Goal: Navigation & Orientation: Find specific page/section

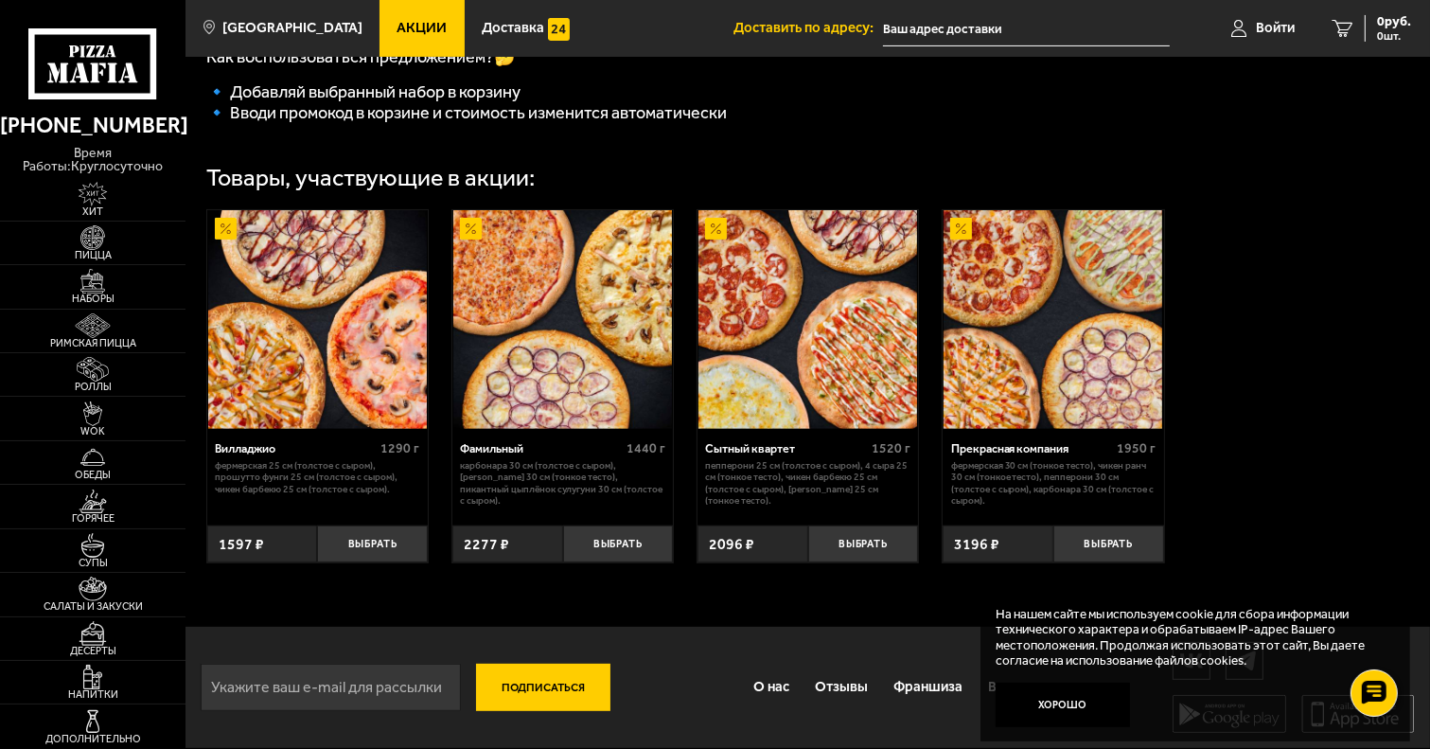
scroll to position [579, 0]
click at [97, 508] on img at bounding box center [92, 501] width 57 height 25
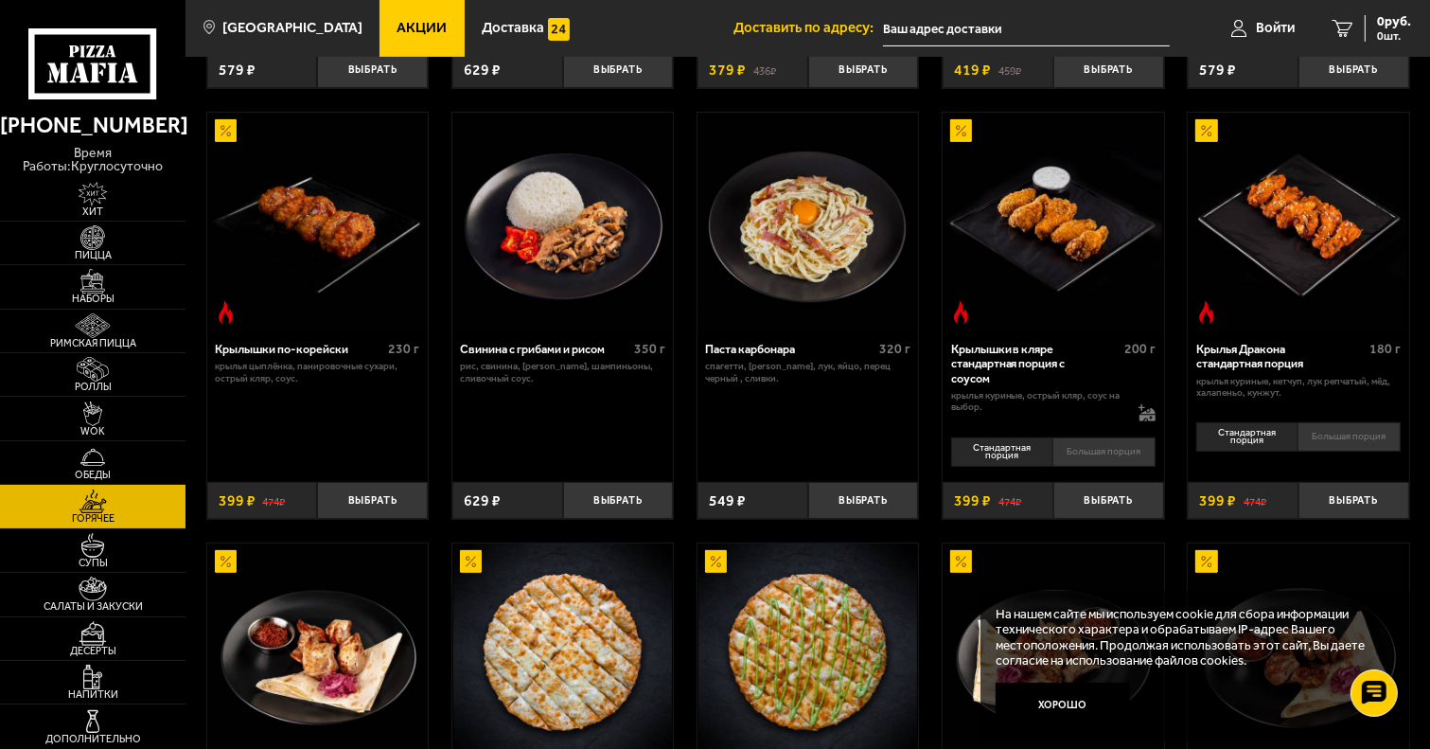
scroll to position [946, 0]
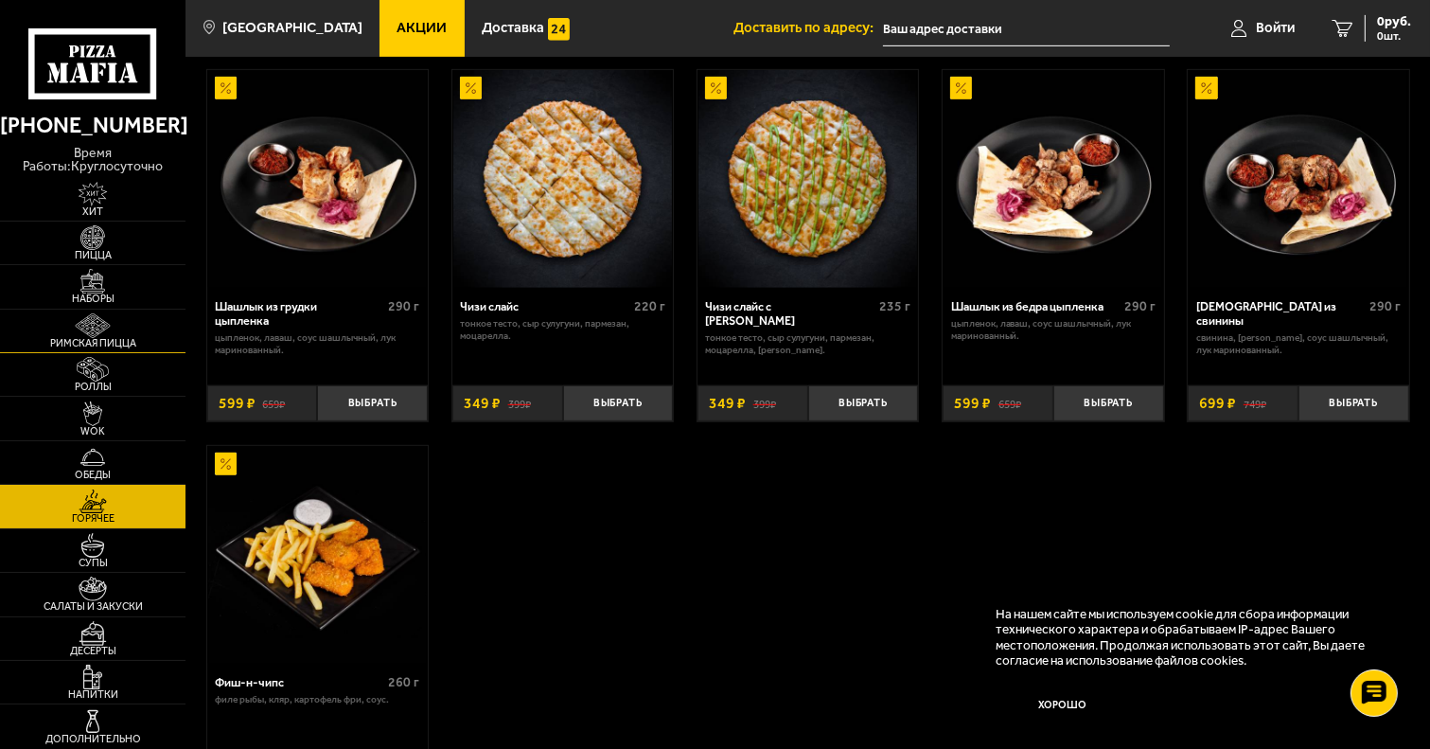
click at [98, 332] on img at bounding box center [92, 325] width 57 height 25
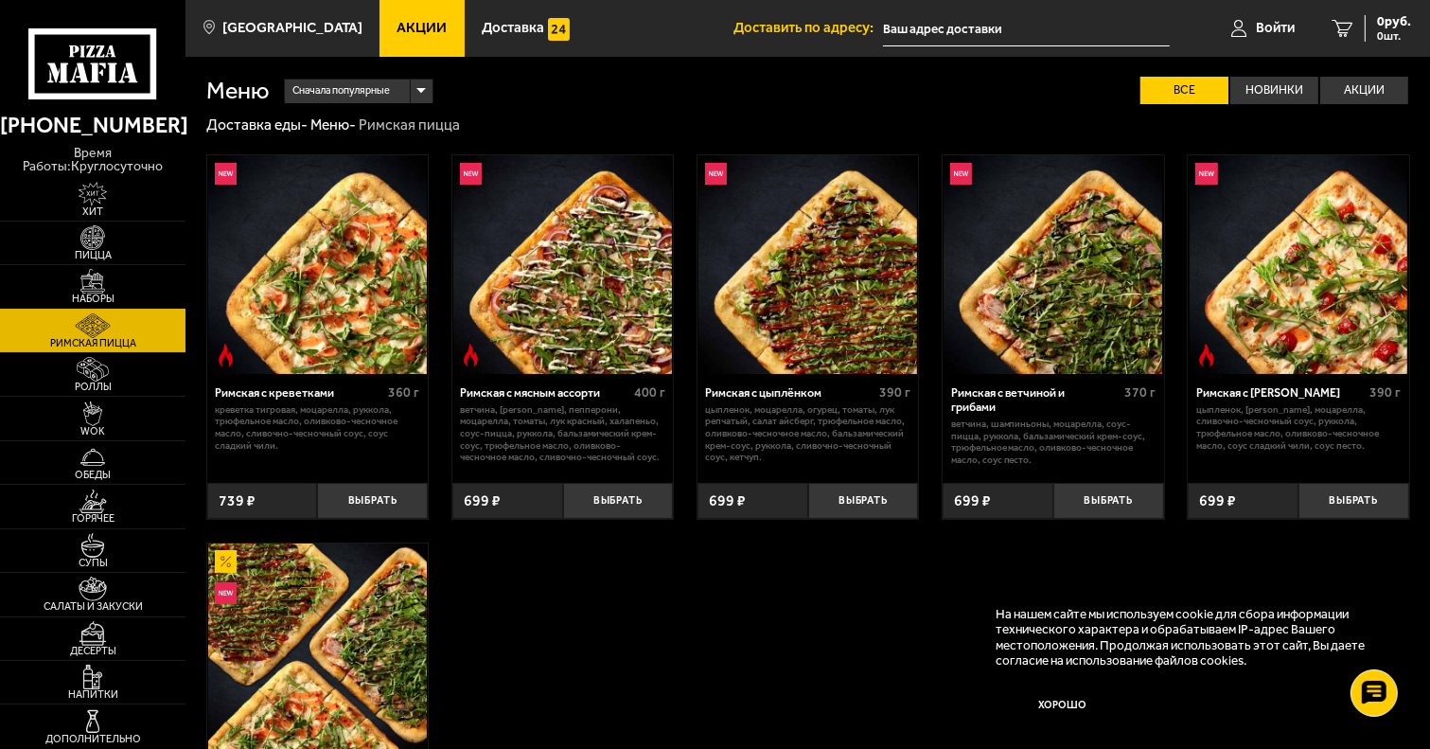
click at [98, 289] on img at bounding box center [92, 281] width 57 height 25
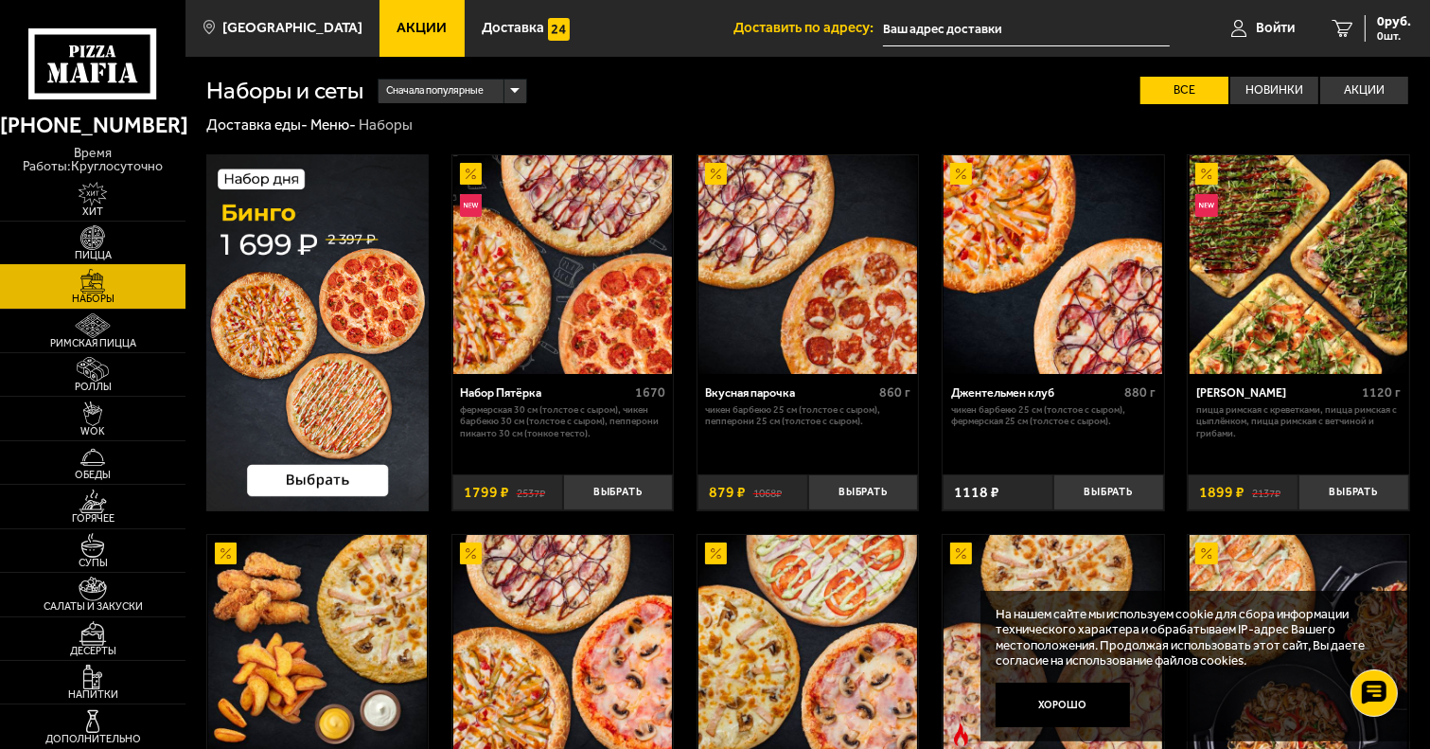
click at [100, 246] on img at bounding box center [92, 237] width 57 height 25
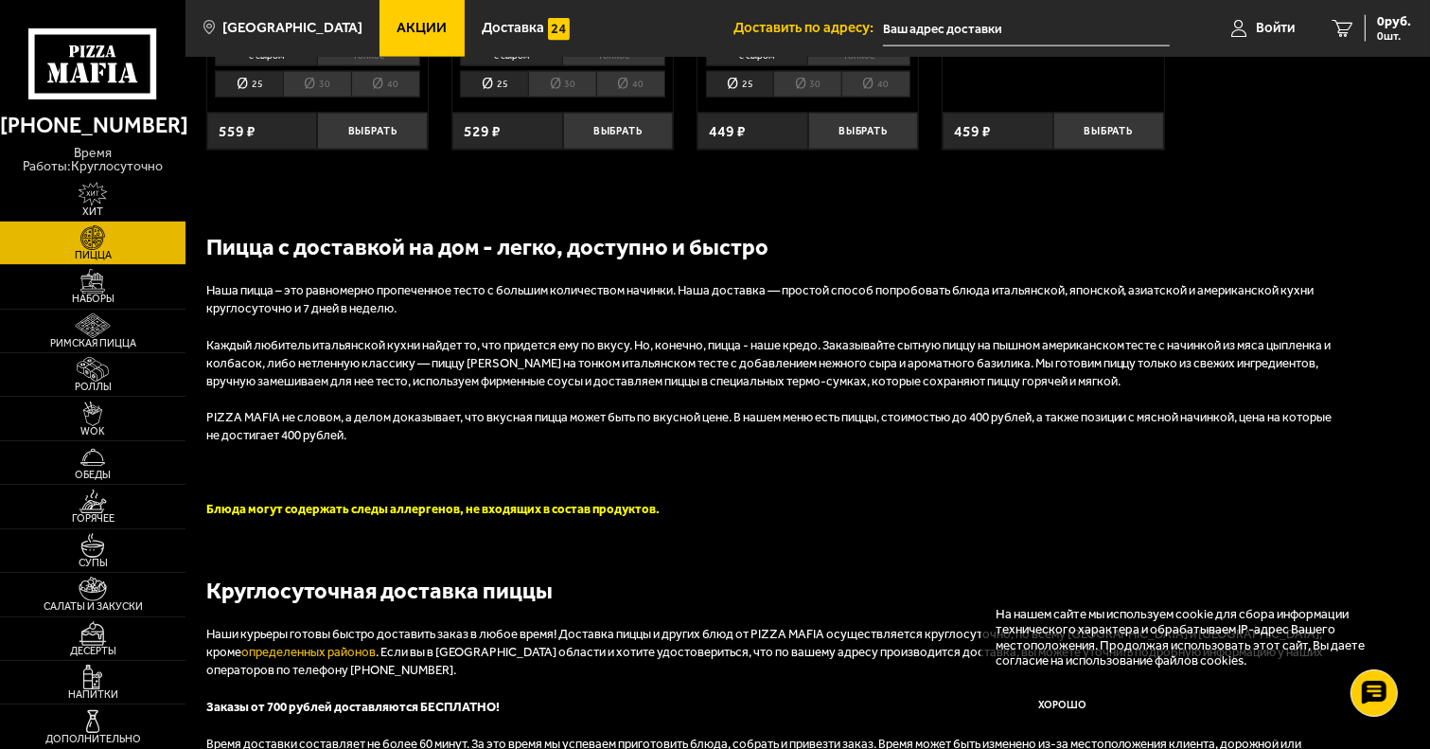
scroll to position [3267, 0]
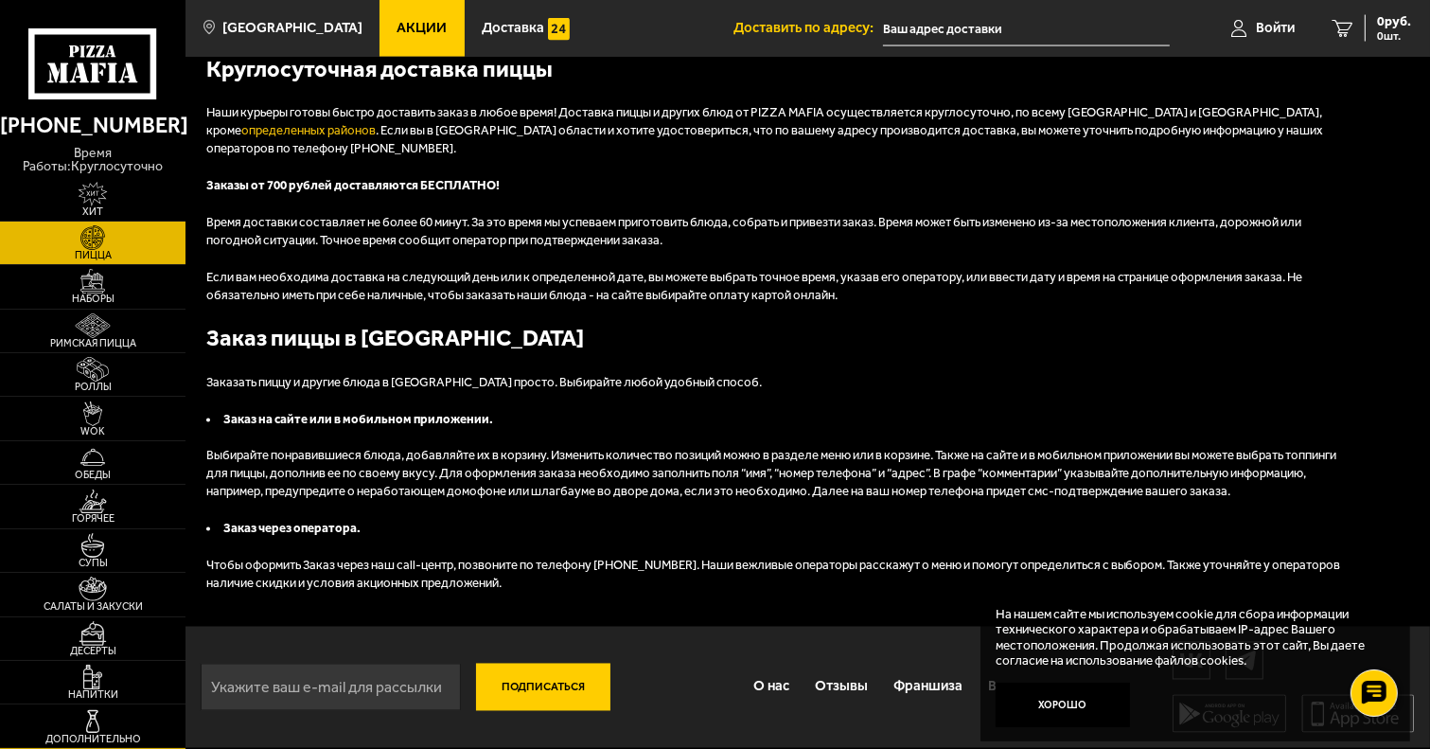
click at [79, 723] on img at bounding box center [92, 721] width 57 height 25
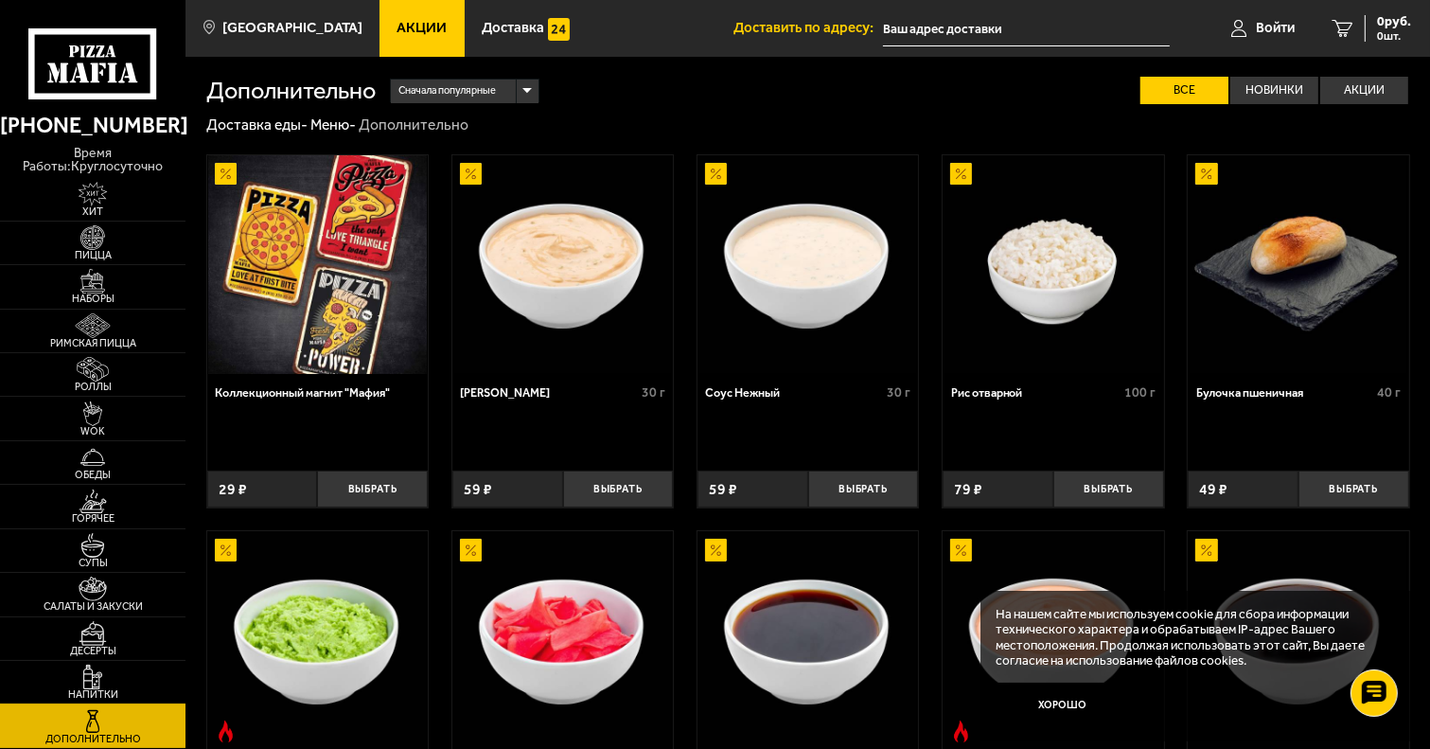
click at [90, 702] on link "Напитки" at bounding box center [92, 682] width 185 height 43
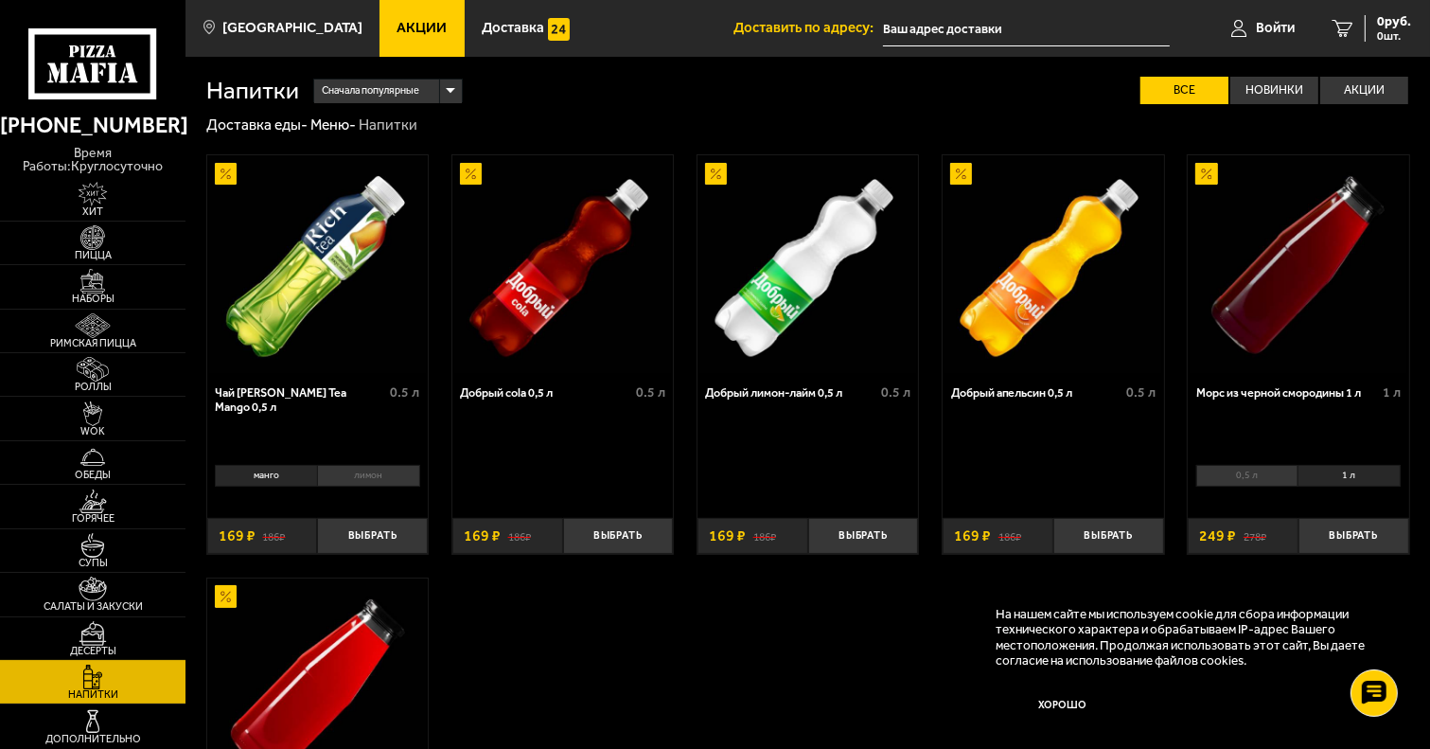
click at [106, 646] on span "Десерты" at bounding box center [92, 650] width 185 height 10
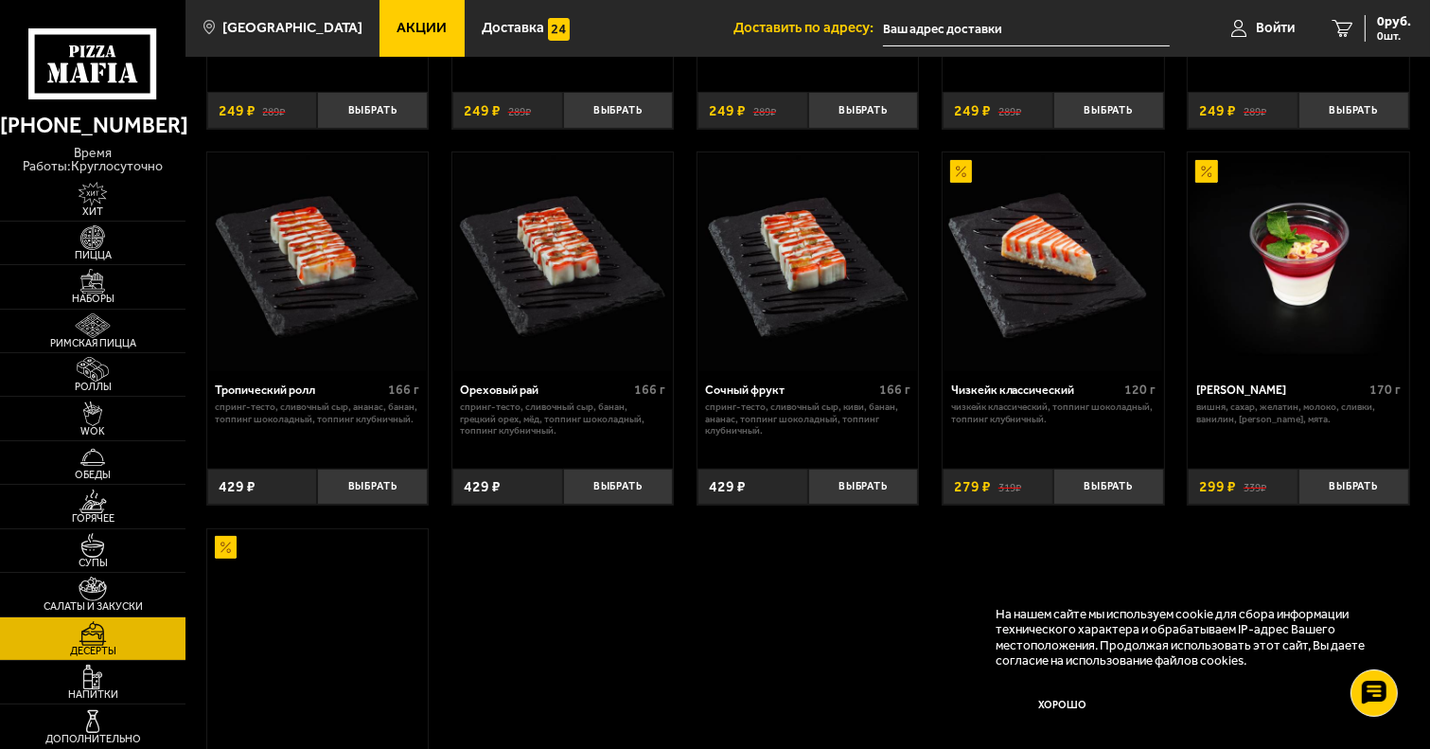
scroll to position [473, 0]
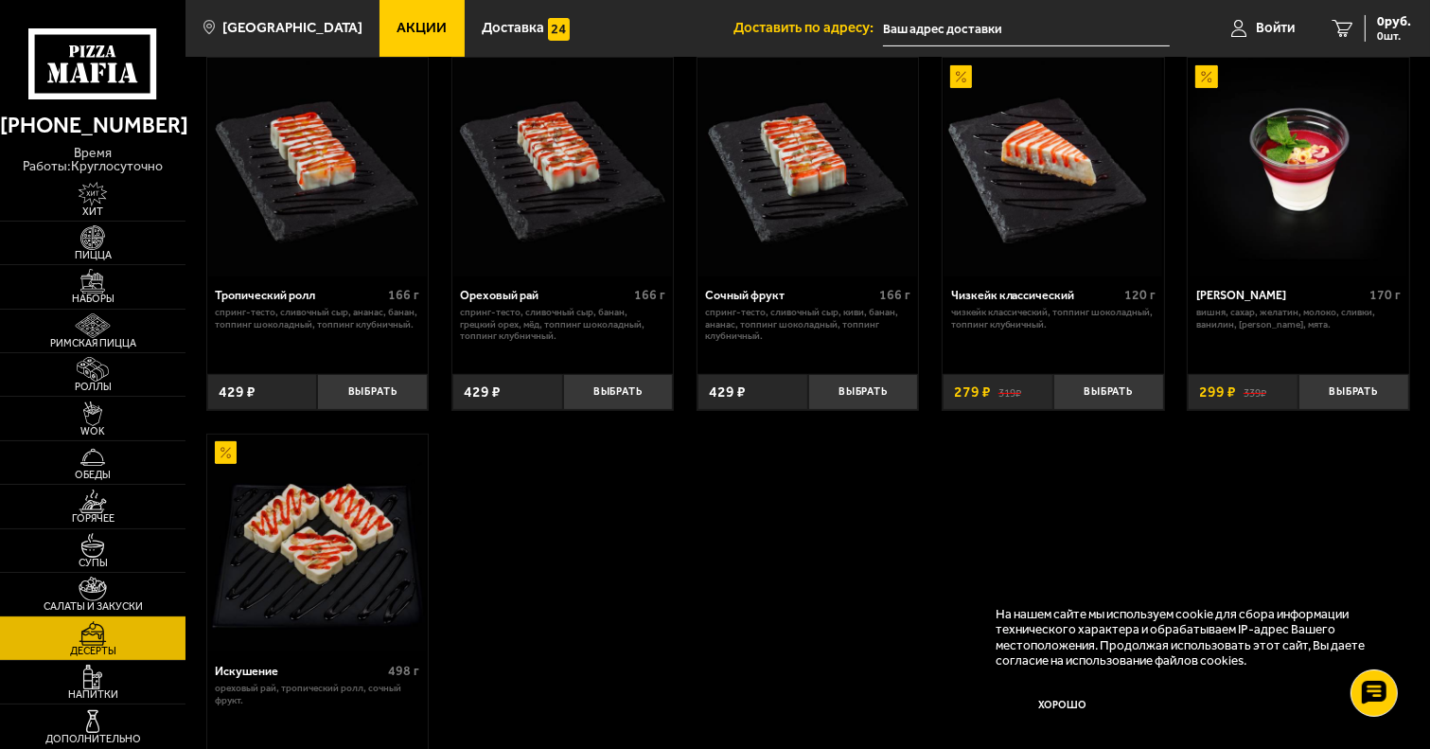
click at [89, 591] on img at bounding box center [92, 588] width 57 height 25
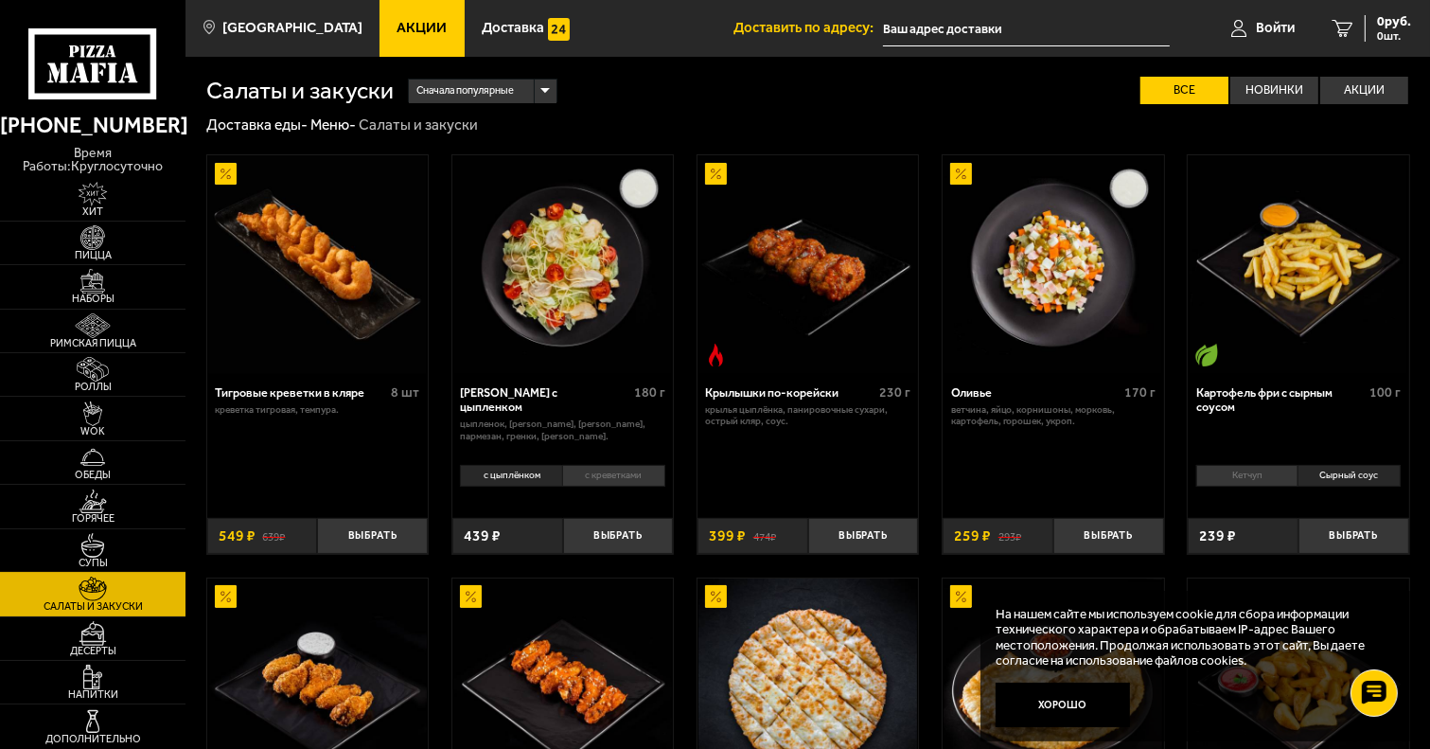
click at [106, 551] on img at bounding box center [92, 545] width 57 height 25
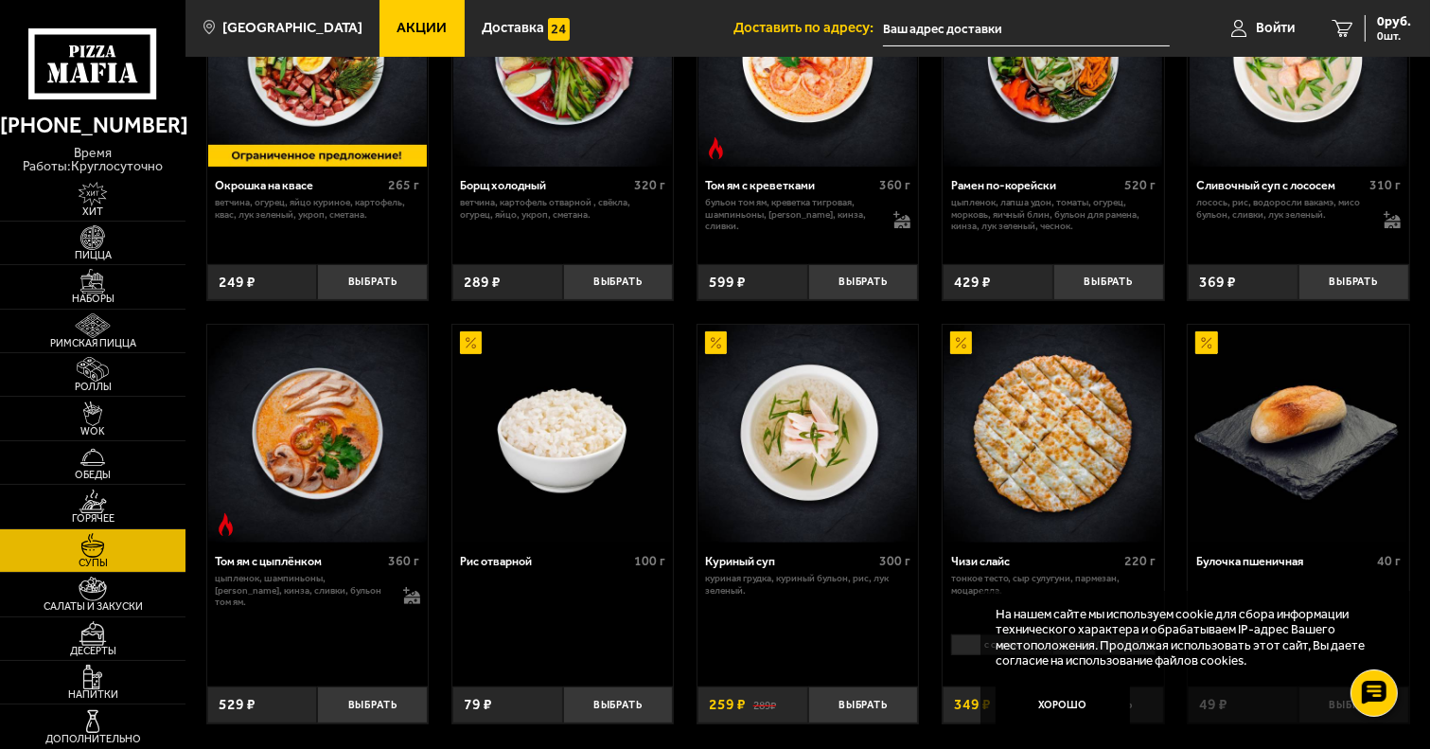
scroll to position [525, 0]
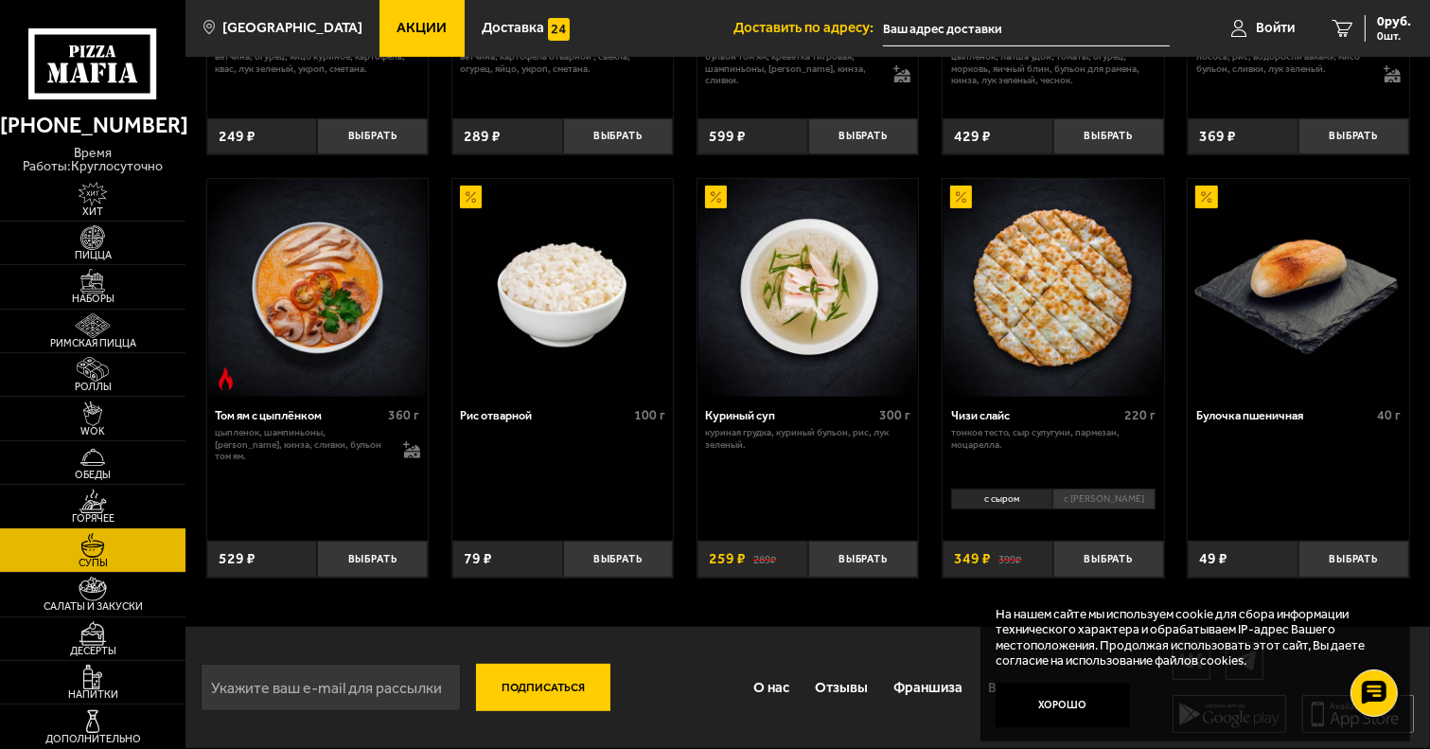
click at [95, 510] on img at bounding box center [92, 501] width 57 height 25
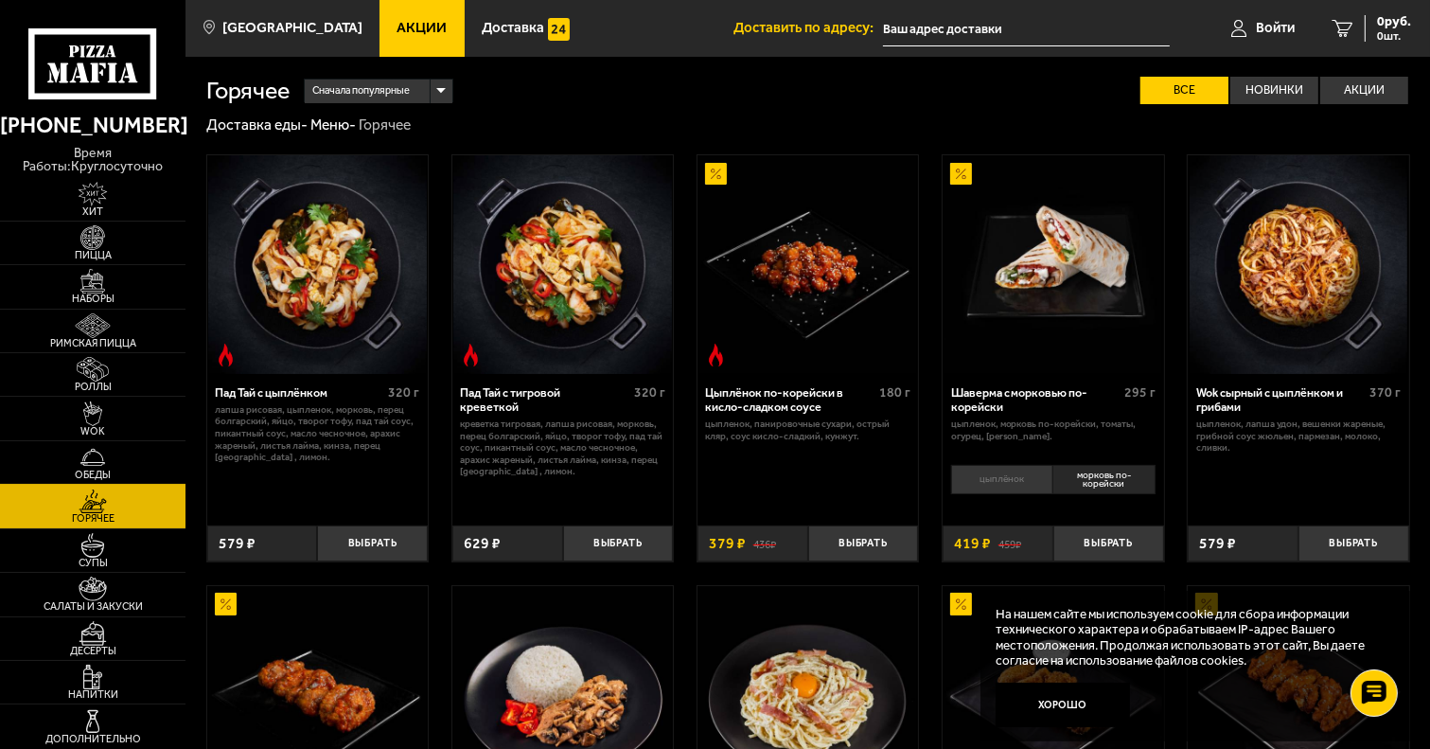
click at [104, 470] on span "Обеды" at bounding box center [92, 474] width 185 height 10
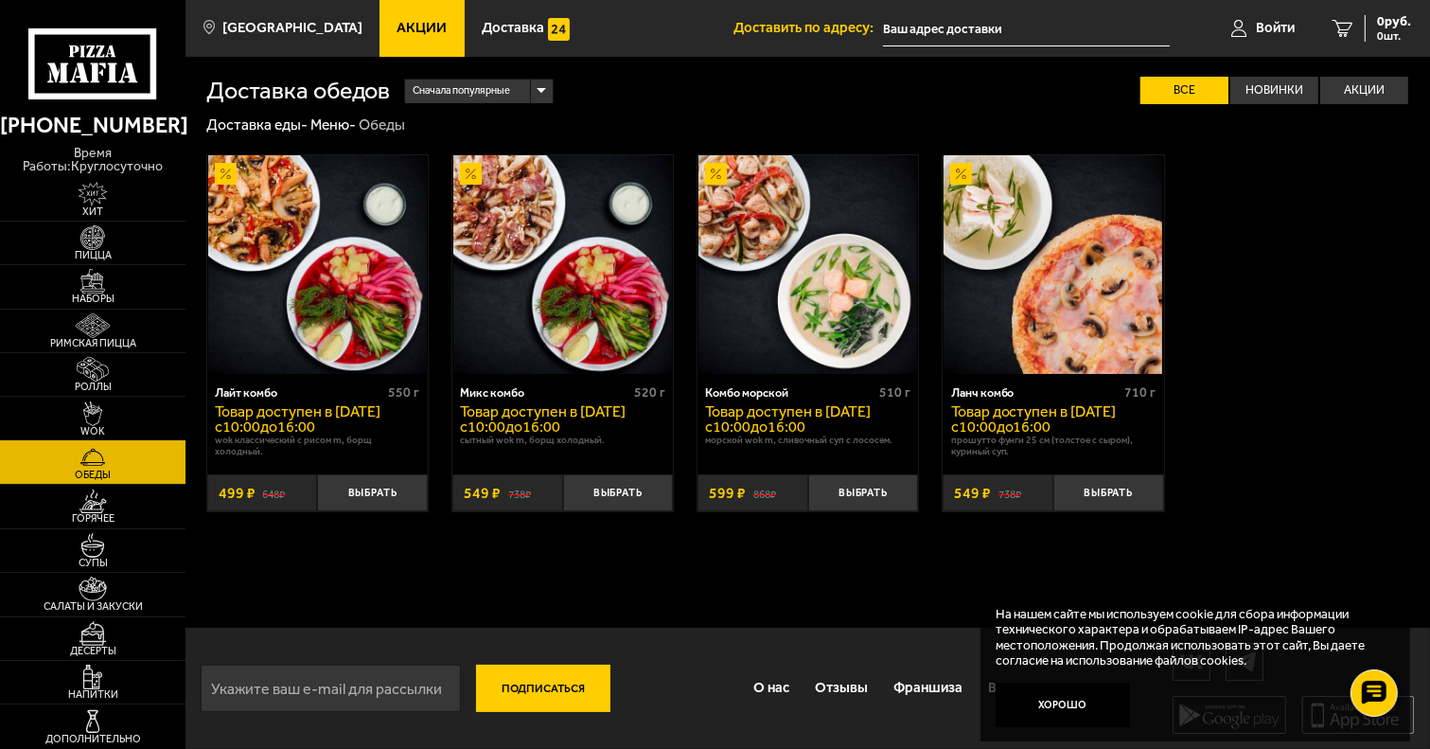
click at [100, 408] on img at bounding box center [92, 413] width 57 height 25
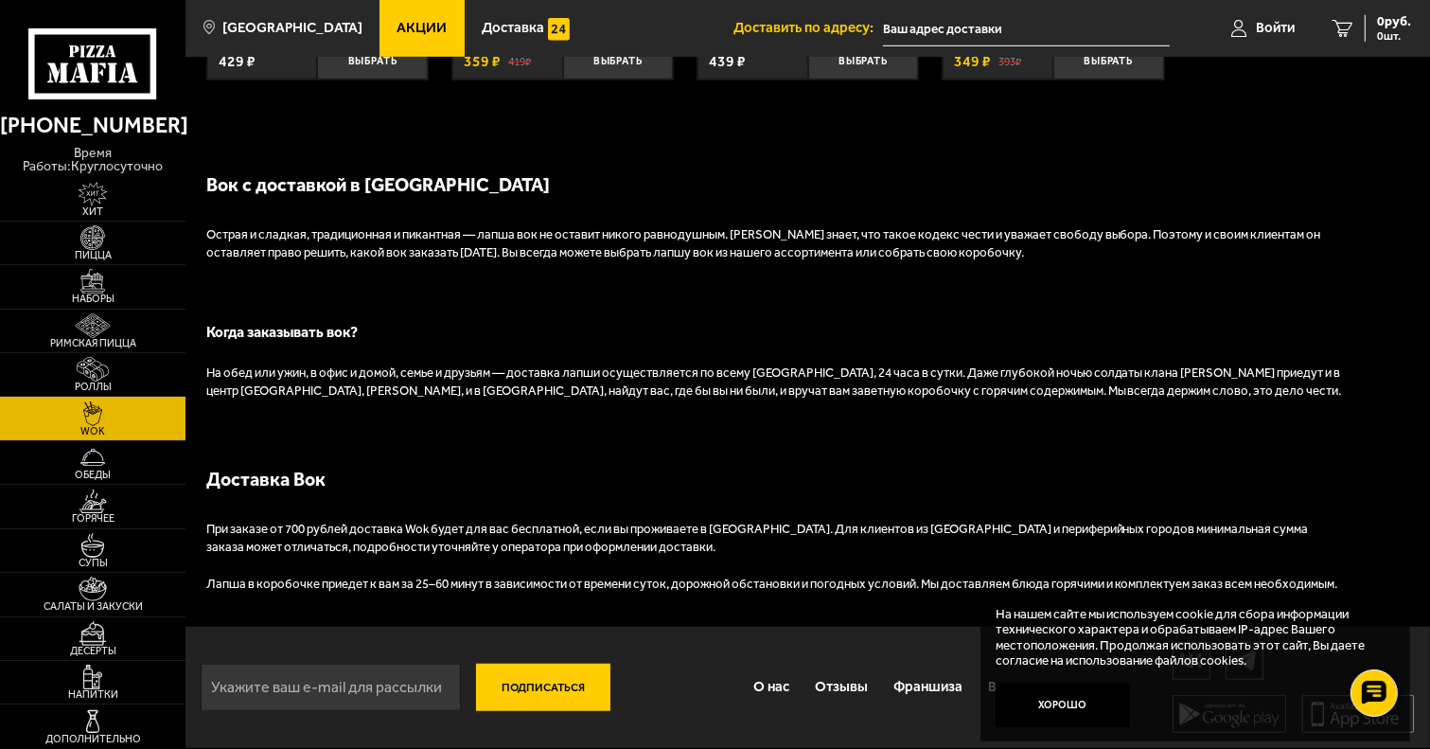
scroll to position [1026, 0]
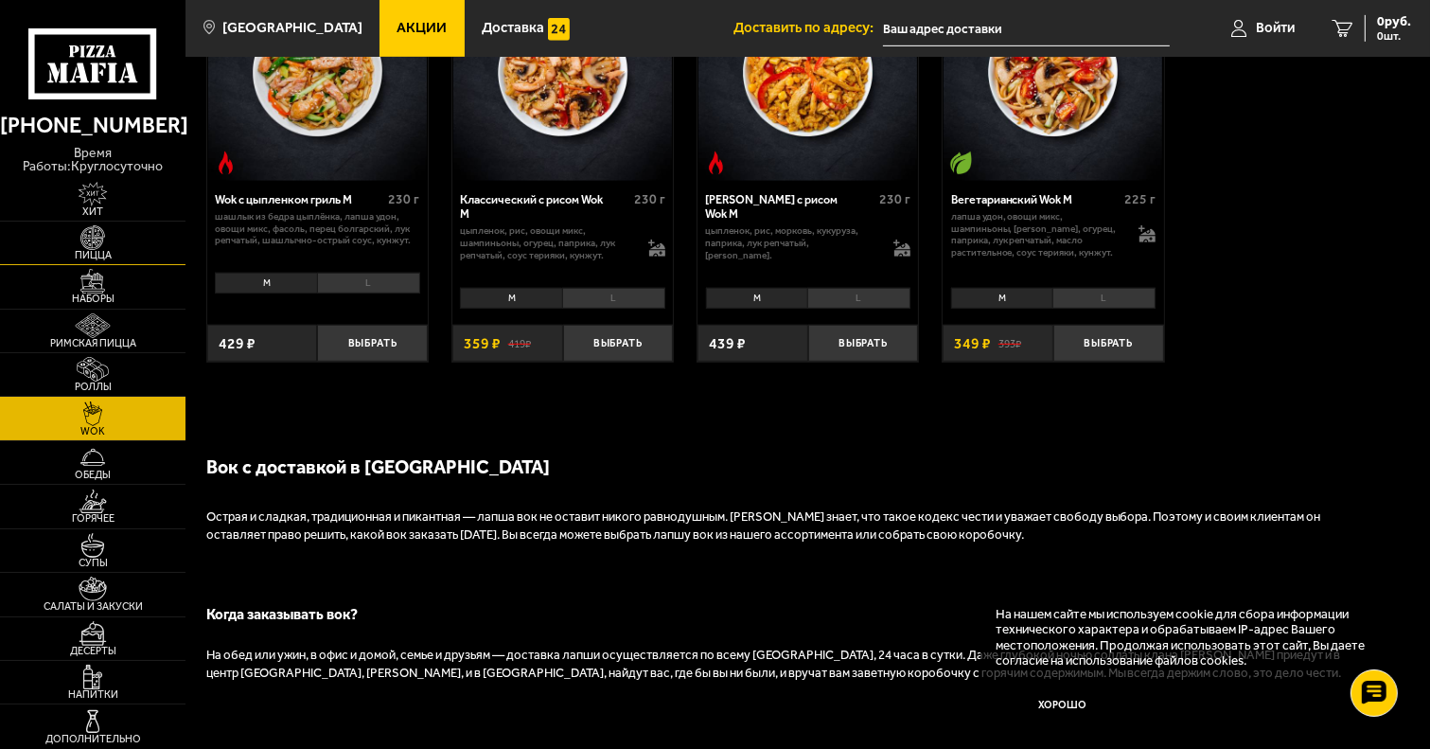
click at [83, 250] on span "Пицца" at bounding box center [92, 255] width 185 height 10
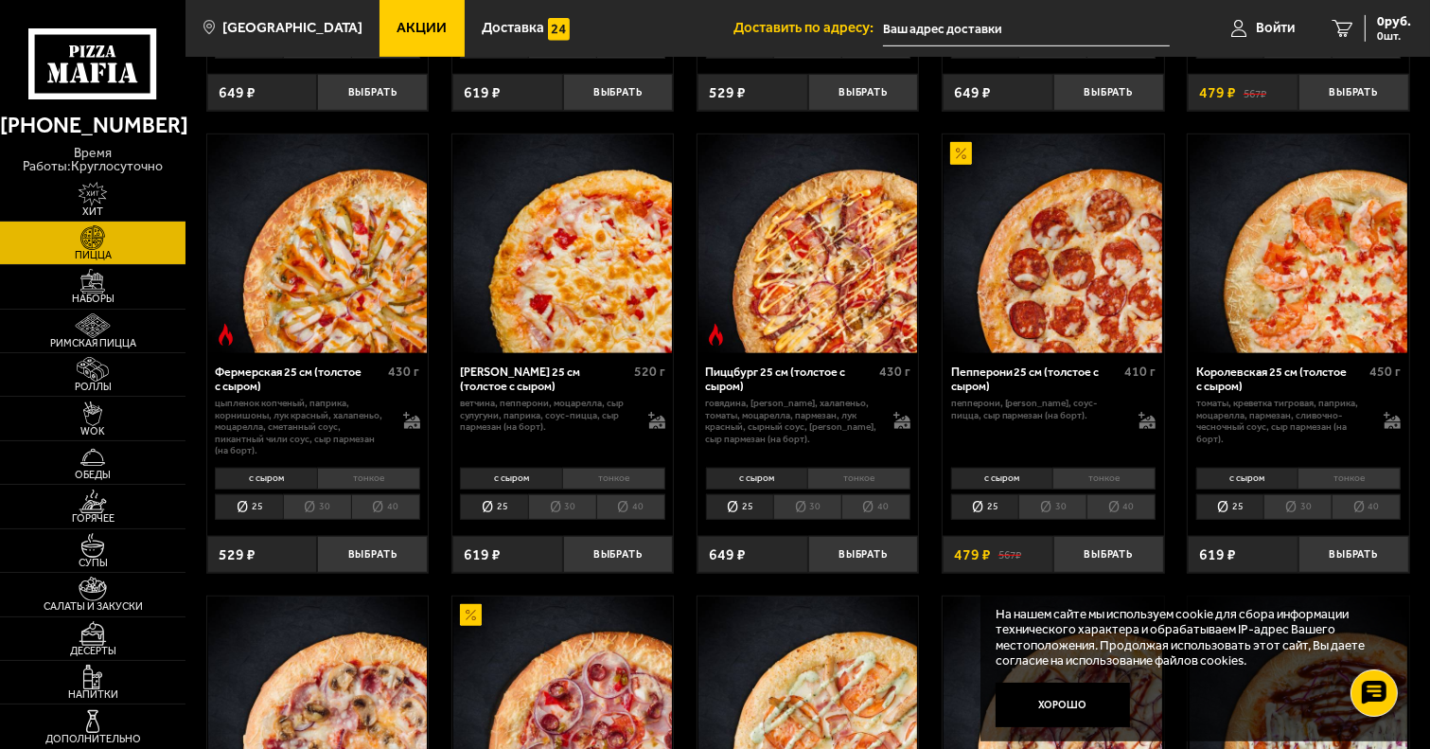
scroll to position [568, 0]
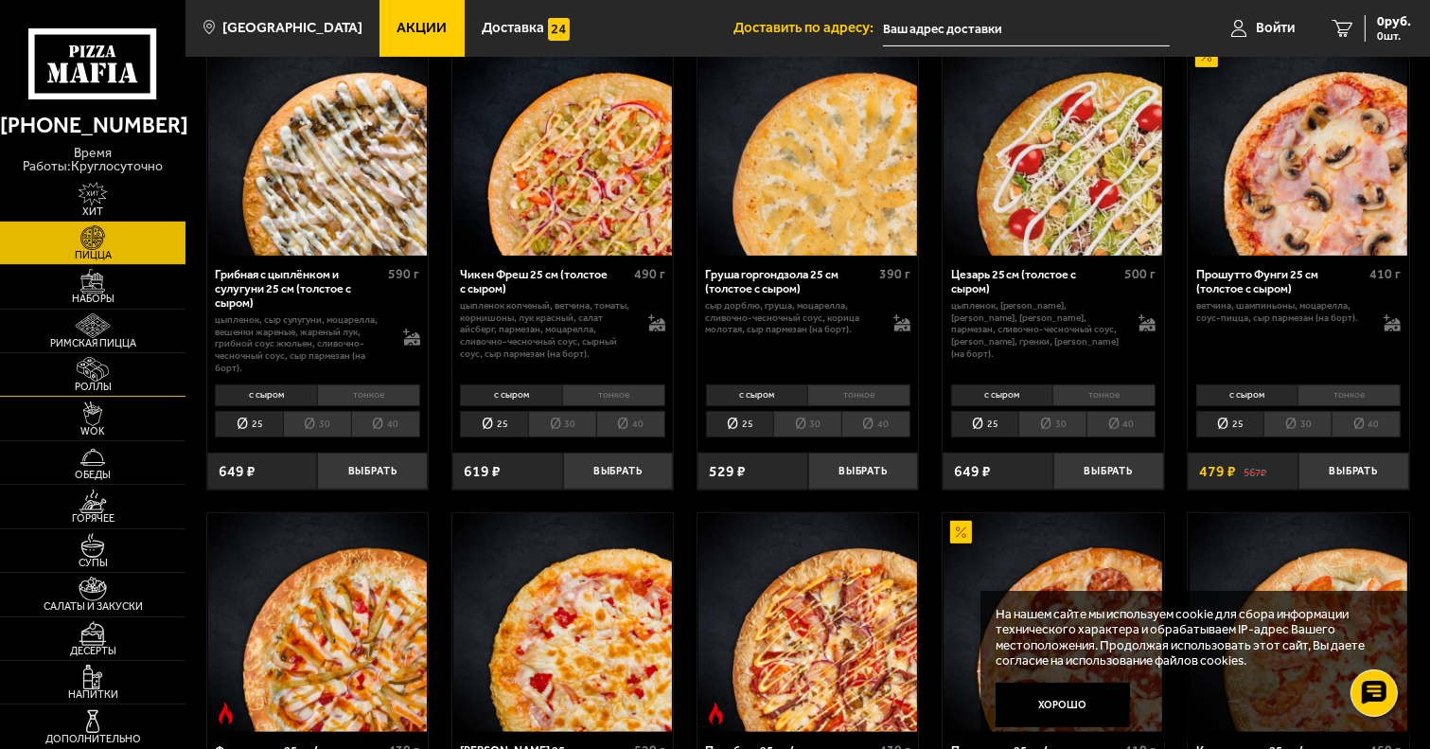
click at [113, 382] on span "Роллы" at bounding box center [92, 386] width 185 height 10
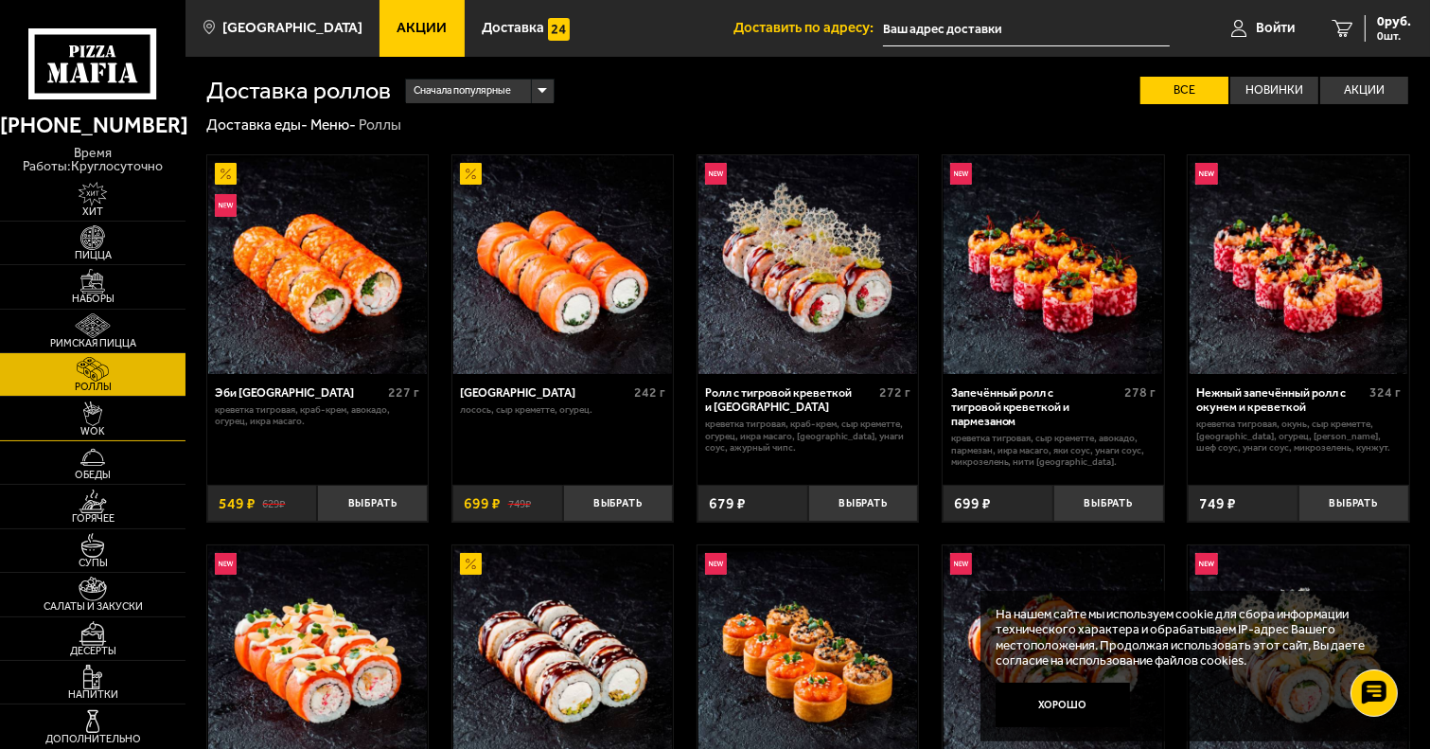
click at [112, 417] on img at bounding box center [92, 413] width 57 height 25
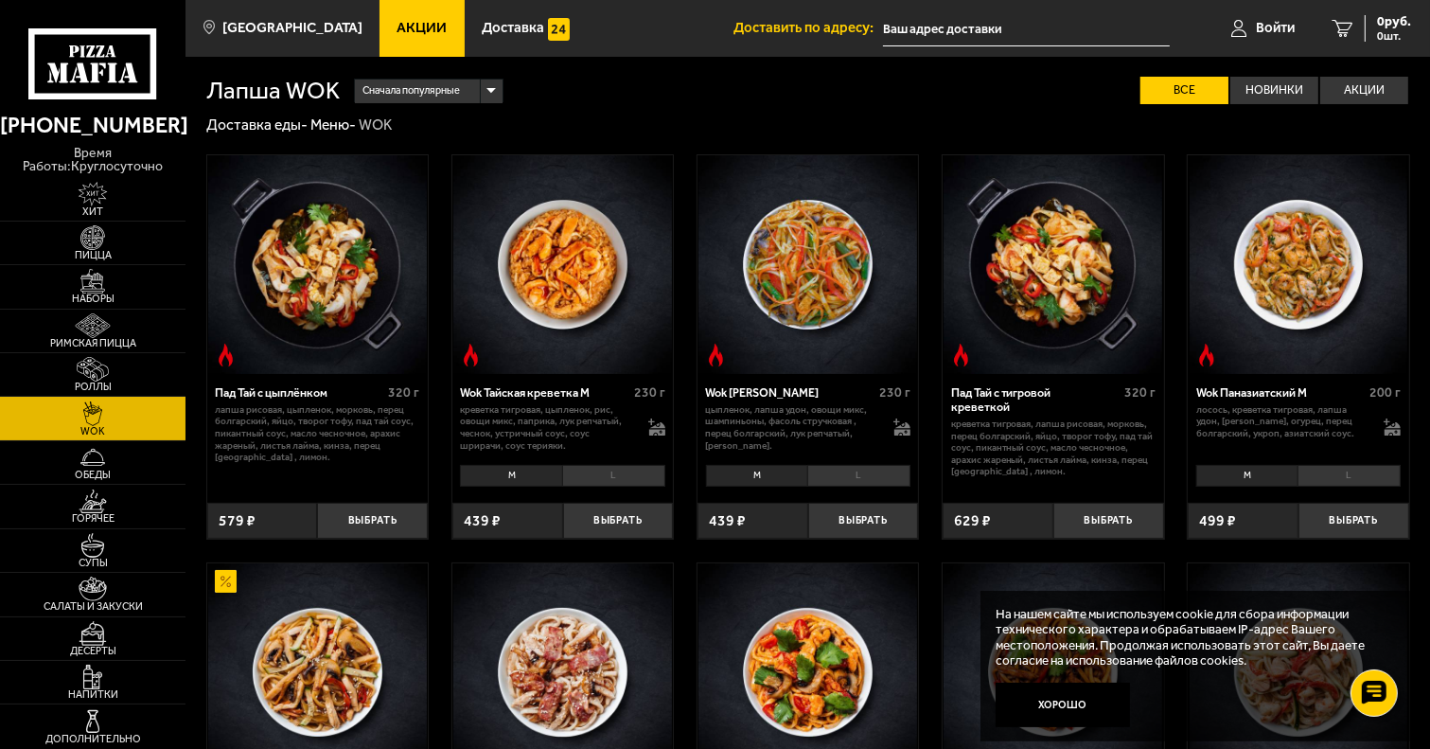
scroll to position [95, 0]
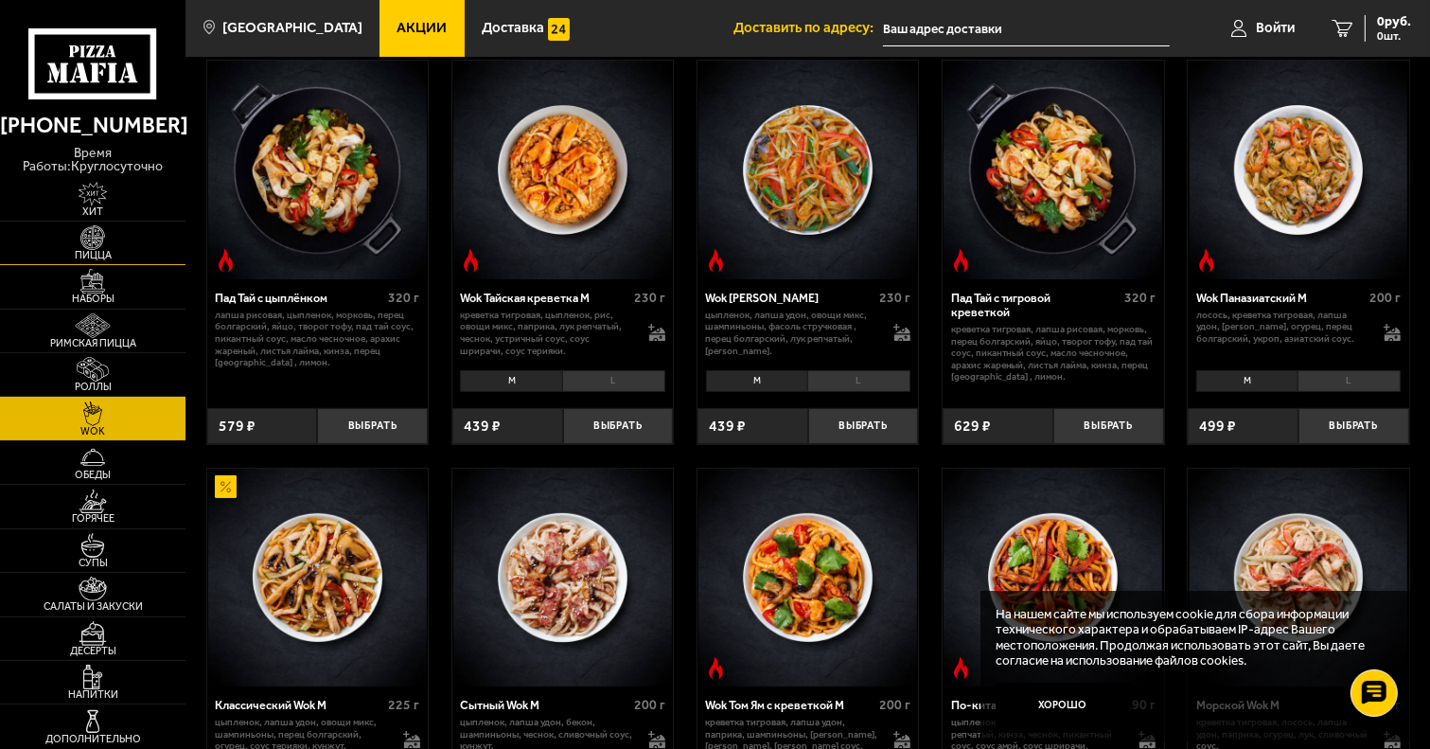
click at [90, 238] on img at bounding box center [92, 237] width 57 height 25
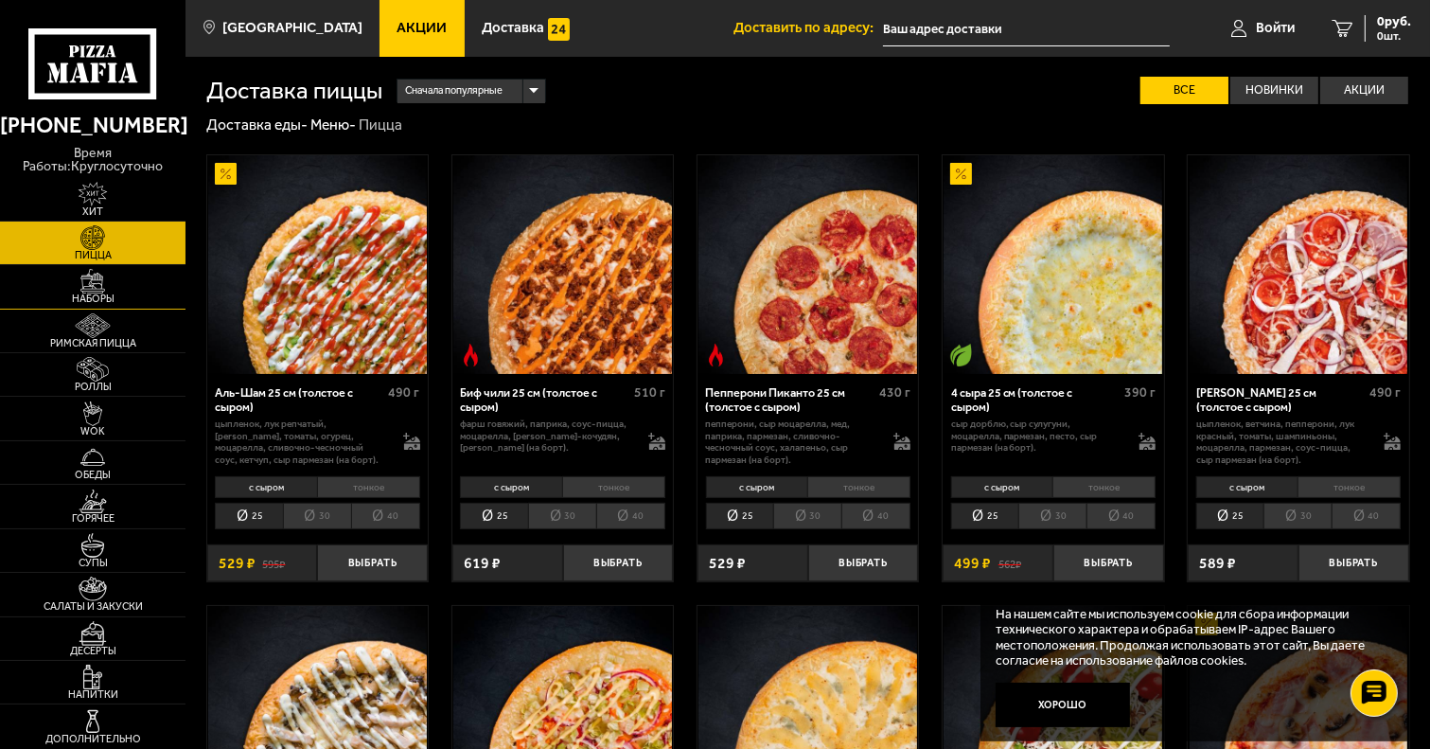
click at [97, 289] on img at bounding box center [92, 281] width 57 height 25
